Goal: Navigation & Orientation: Find specific page/section

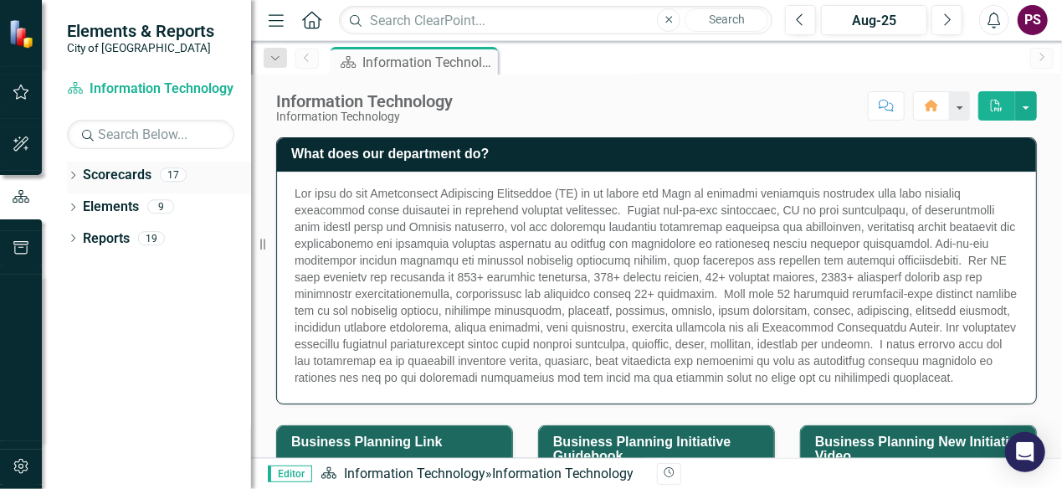
click at [68, 178] on icon "Dropdown" at bounding box center [73, 176] width 12 height 9
click at [80, 210] on icon "Dropdown" at bounding box center [81, 206] width 13 height 10
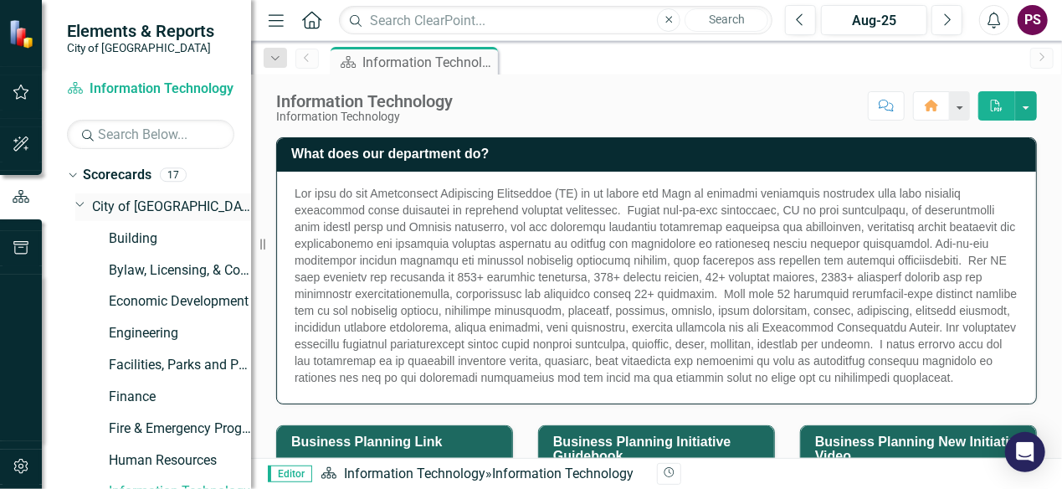
click at [146, 202] on link "City of [GEOGRAPHIC_DATA] Corporate Plan" at bounding box center [171, 207] width 159 height 19
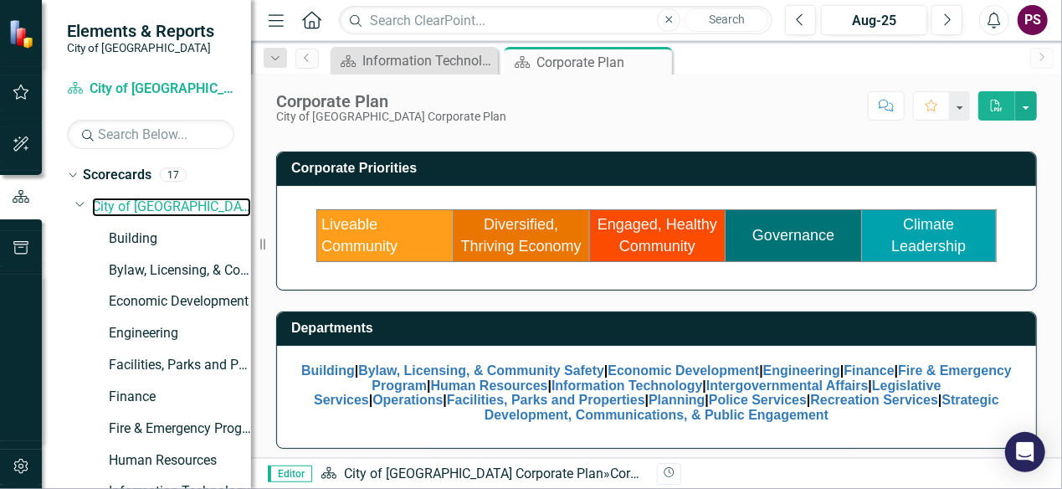
scroll to position [326, 0]
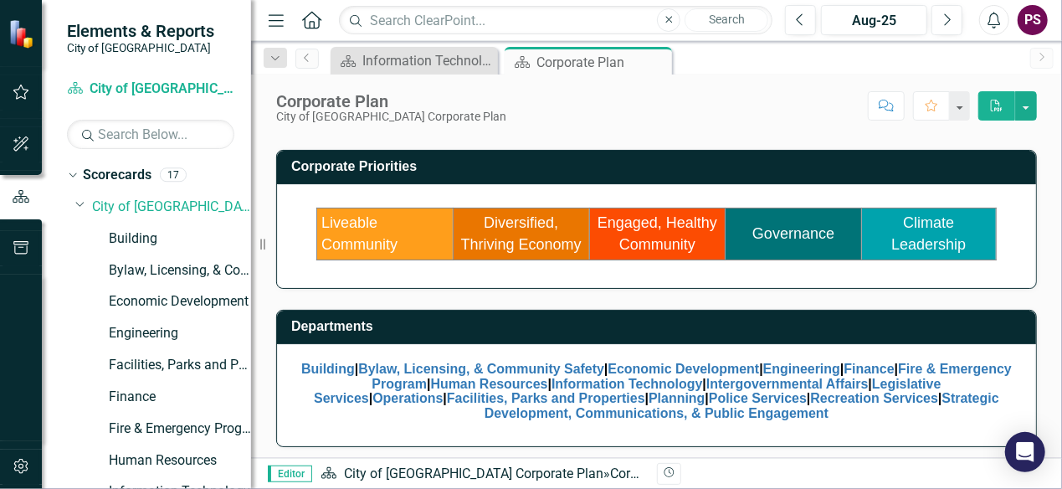
click at [772, 231] on link "Governance" at bounding box center [793, 233] width 82 height 17
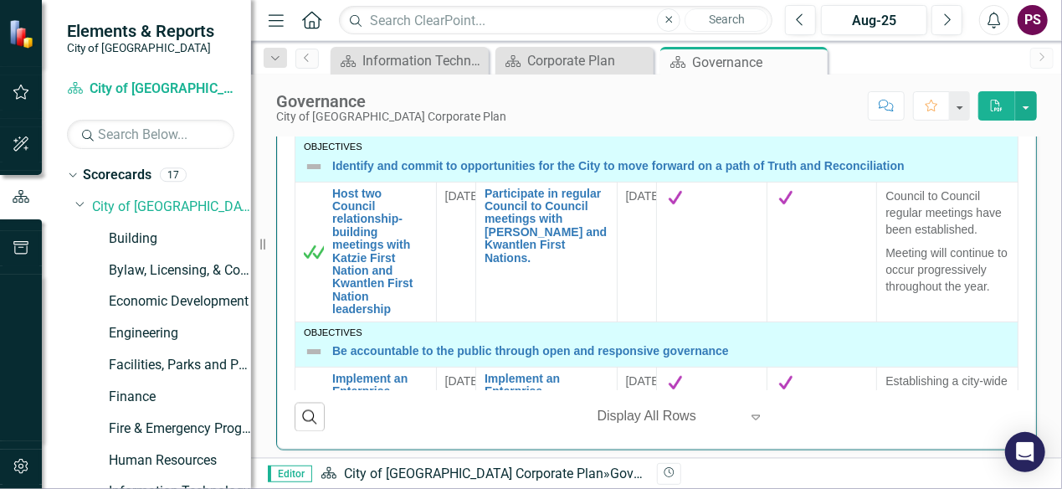
scroll to position [1497, 0]
click at [747, 416] on icon "Expand" at bounding box center [755, 416] width 17 height 13
drag, startPoint x: 742, startPoint y: 416, endPoint x: 751, endPoint y: 412, distance: 10.1
click at [751, 412] on icon "Expand" at bounding box center [755, 416] width 17 height 13
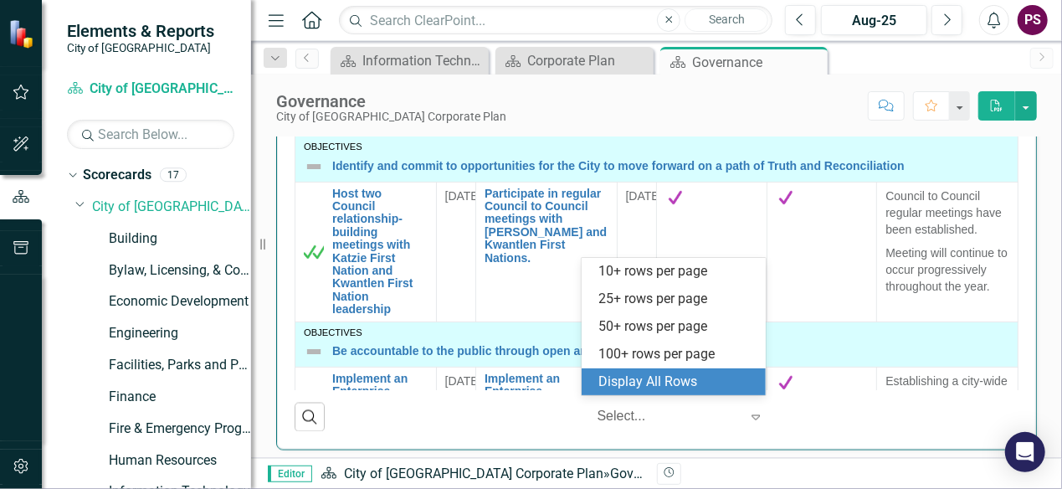
click at [671, 416] on div at bounding box center [669, 417] width 142 height 23
click at [676, 378] on div "Display All Rows" at bounding box center [676, 381] width 157 height 19
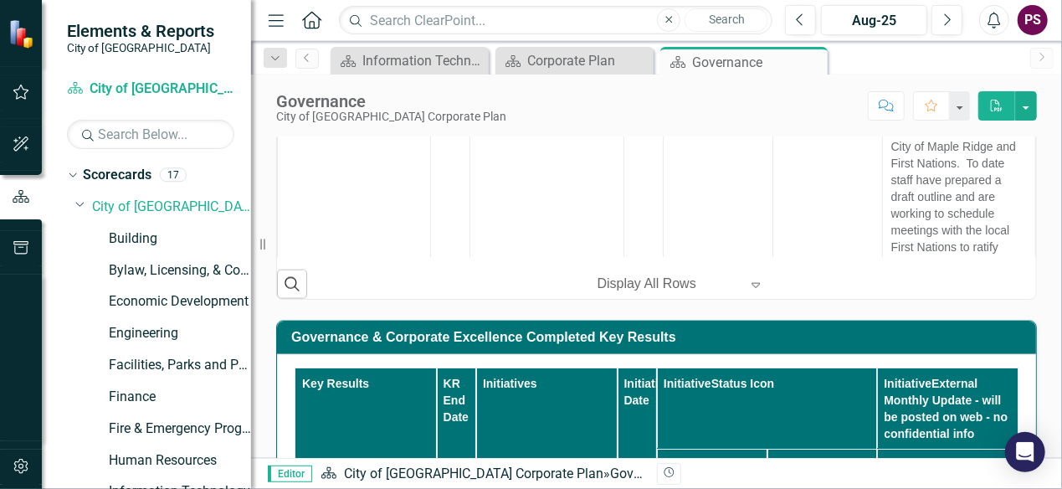
scroll to position [1127, 0]
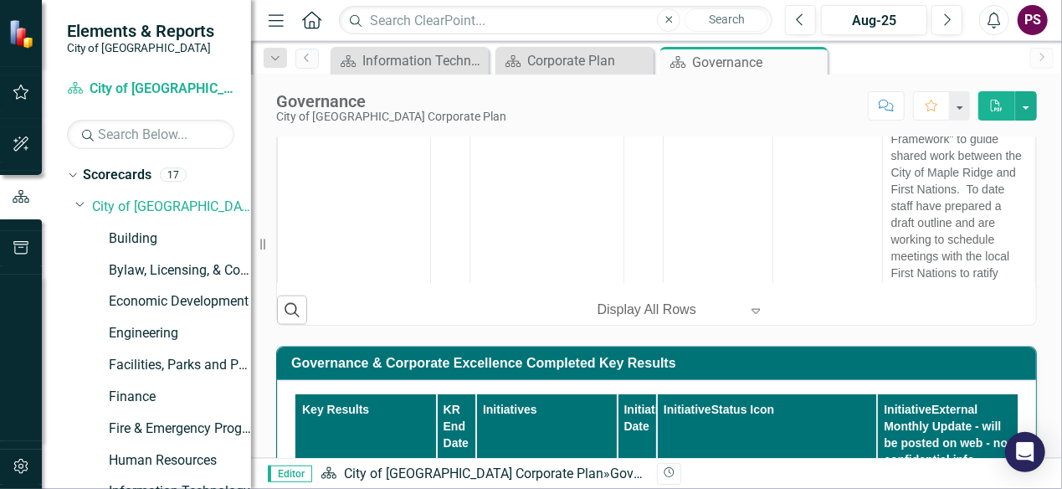
click at [752, 309] on icon at bounding box center [756, 311] width 8 height 5
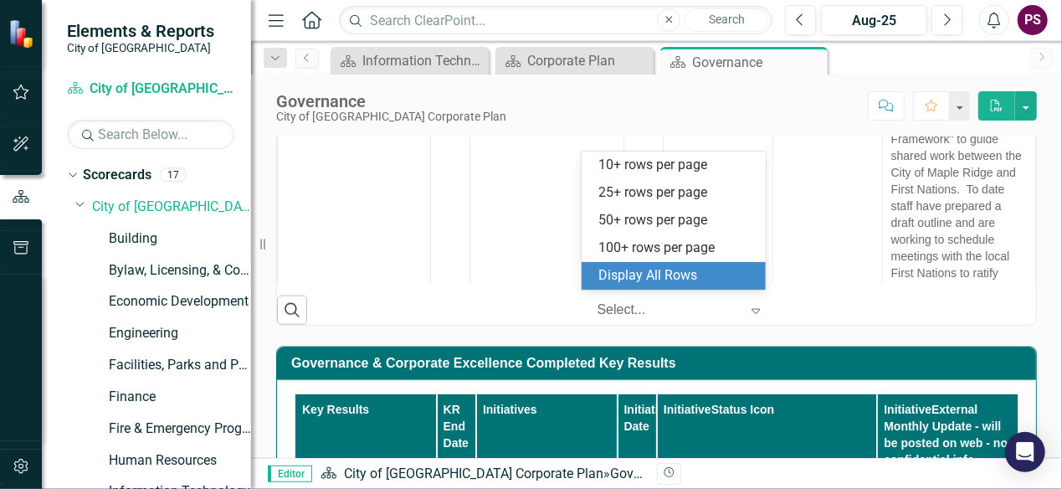
click at [716, 277] on div "Display All Rows" at bounding box center [676, 275] width 157 height 19
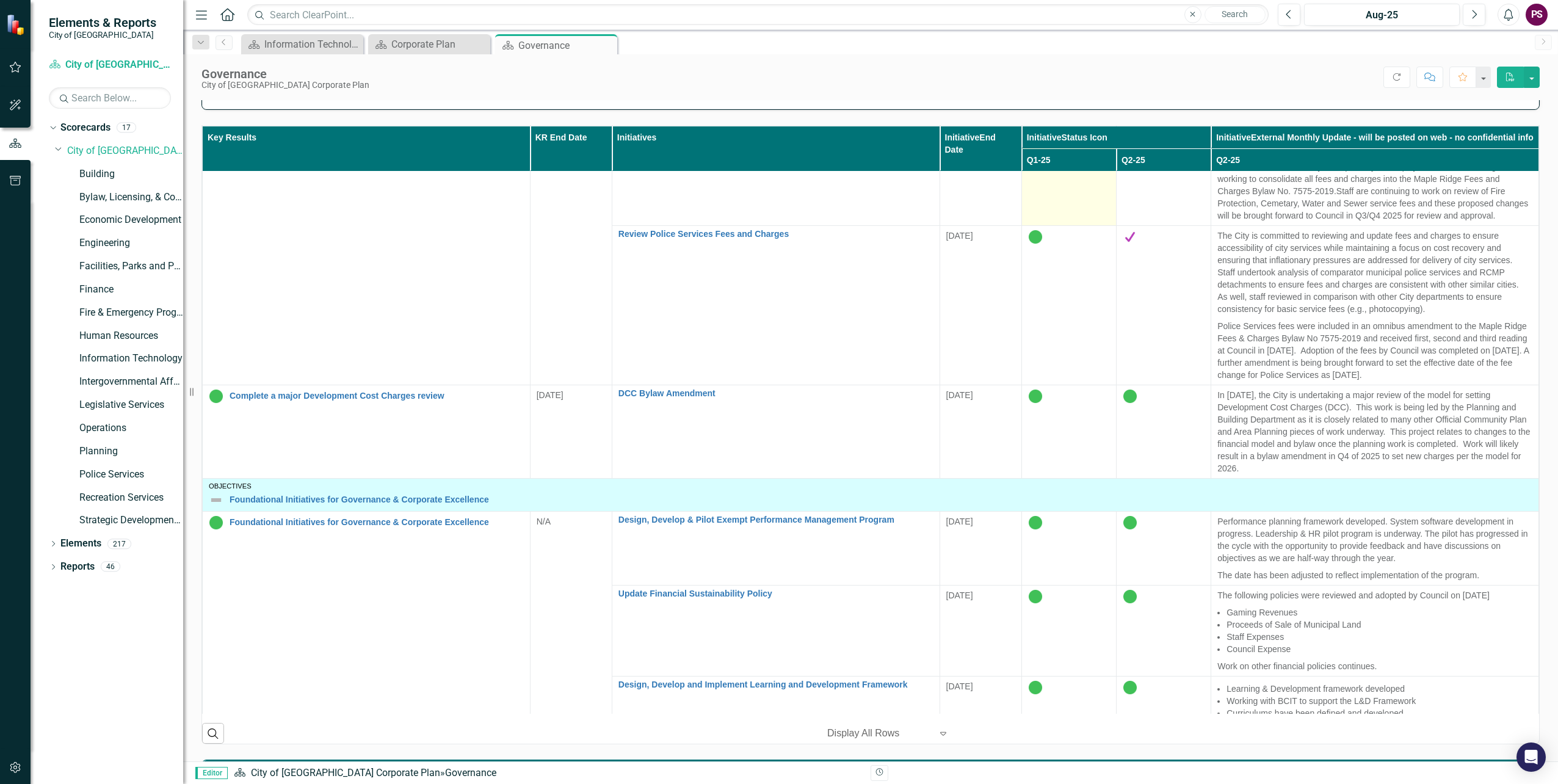
scroll to position [1017, 0]
